Goal: Navigation & Orientation: Find specific page/section

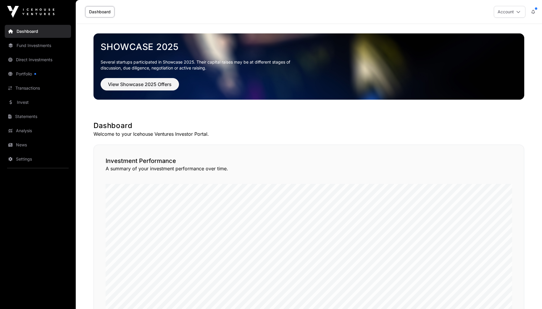
click at [510, 10] on button "Account" at bounding box center [510, 12] width 32 height 12
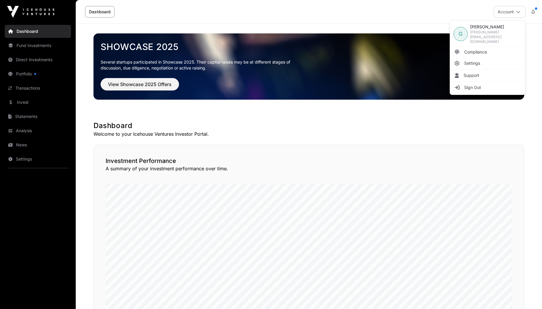
click at [462, 11] on div "Dashboard Account" at bounding box center [308, 12] width 459 height 24
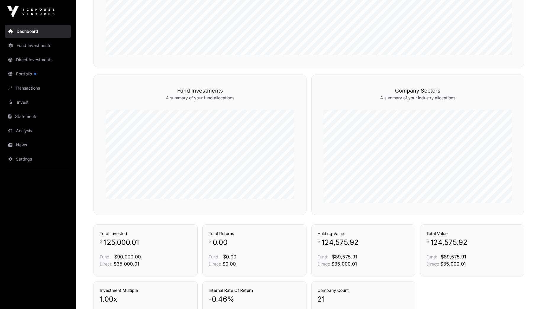
scroll to position [282, 0]
click at [17, 73] on link "Portfolio" at bounding box center [38, 73] width 66 height 13
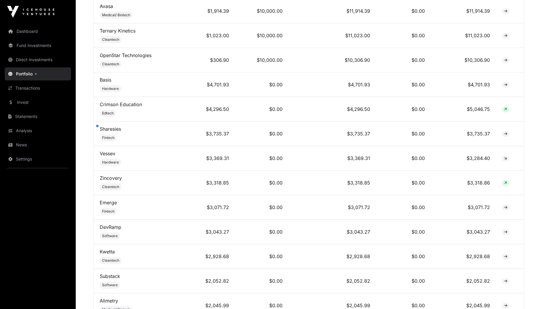
scroll to position [320, 0]
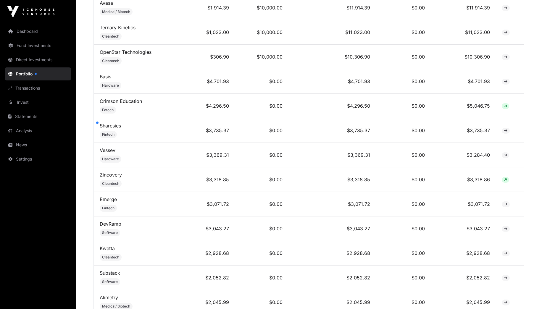
click at [105, 126] on link "Sharesies" at bounding box center [110, 126] width 21 height 6
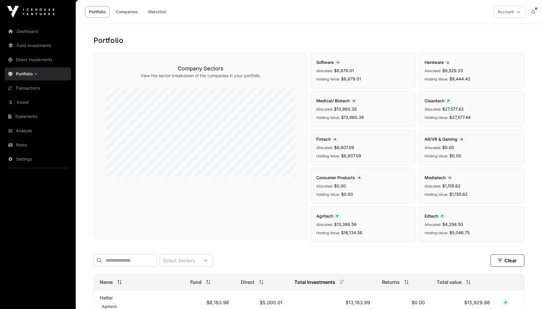
scroll to position [320, 0]
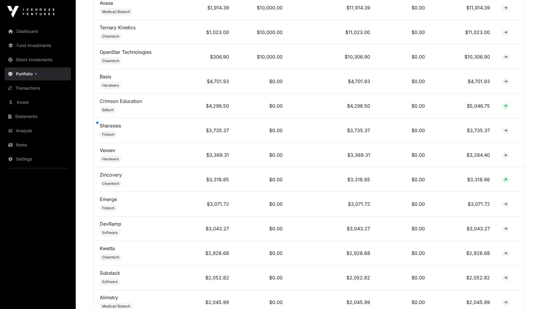
click at [98, 124] on div at bounding box center [97, 123] width 2 height 2
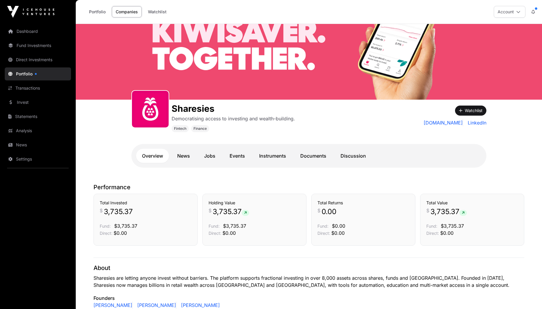
click at [26, 73] on link "Portfolio" at bounding box center [38, 73] width 66 height 13
